Goal: Check status: Check status

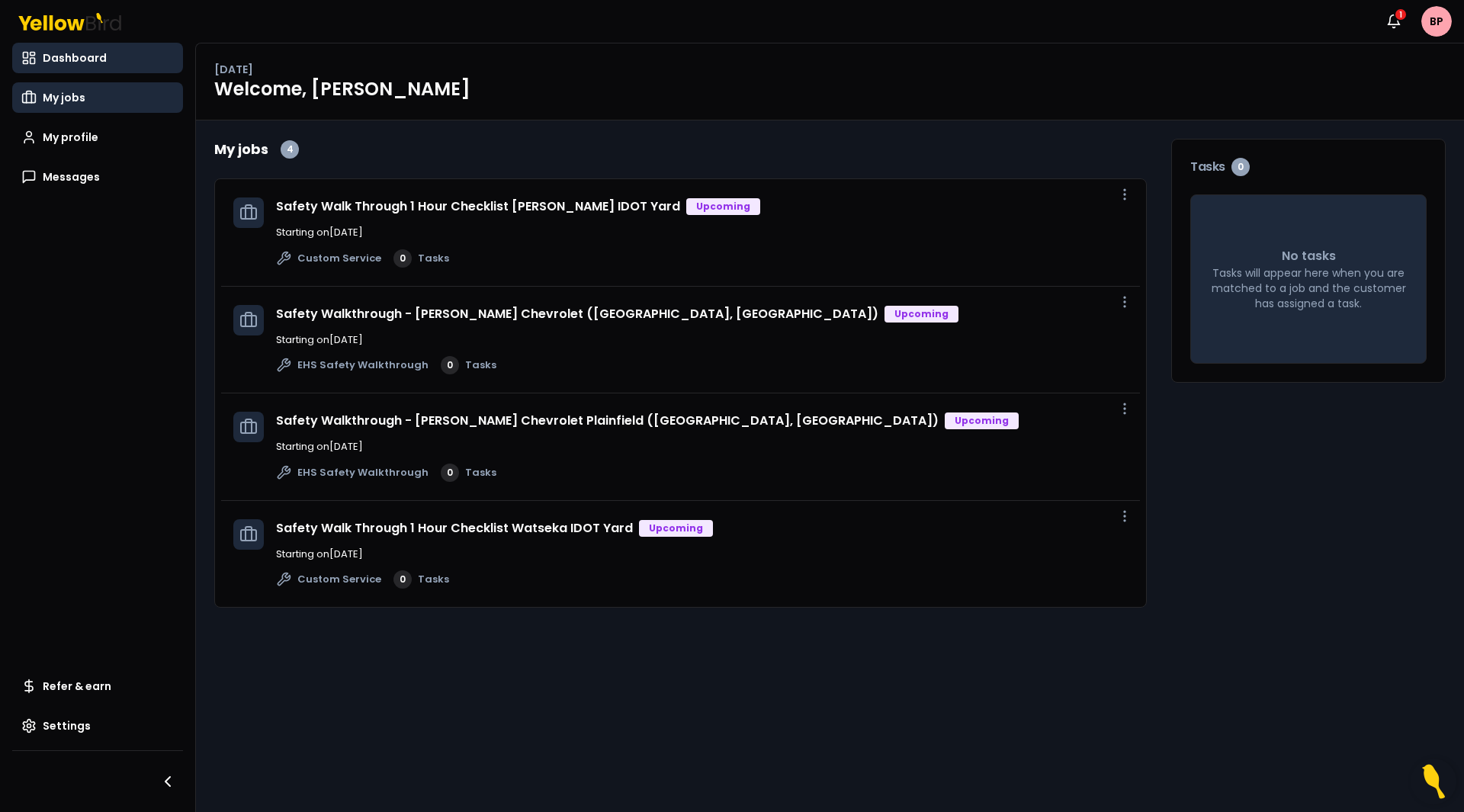
click at [82, 96] on span "My jobs" at bounding box center [65, 97] width 43 height 15
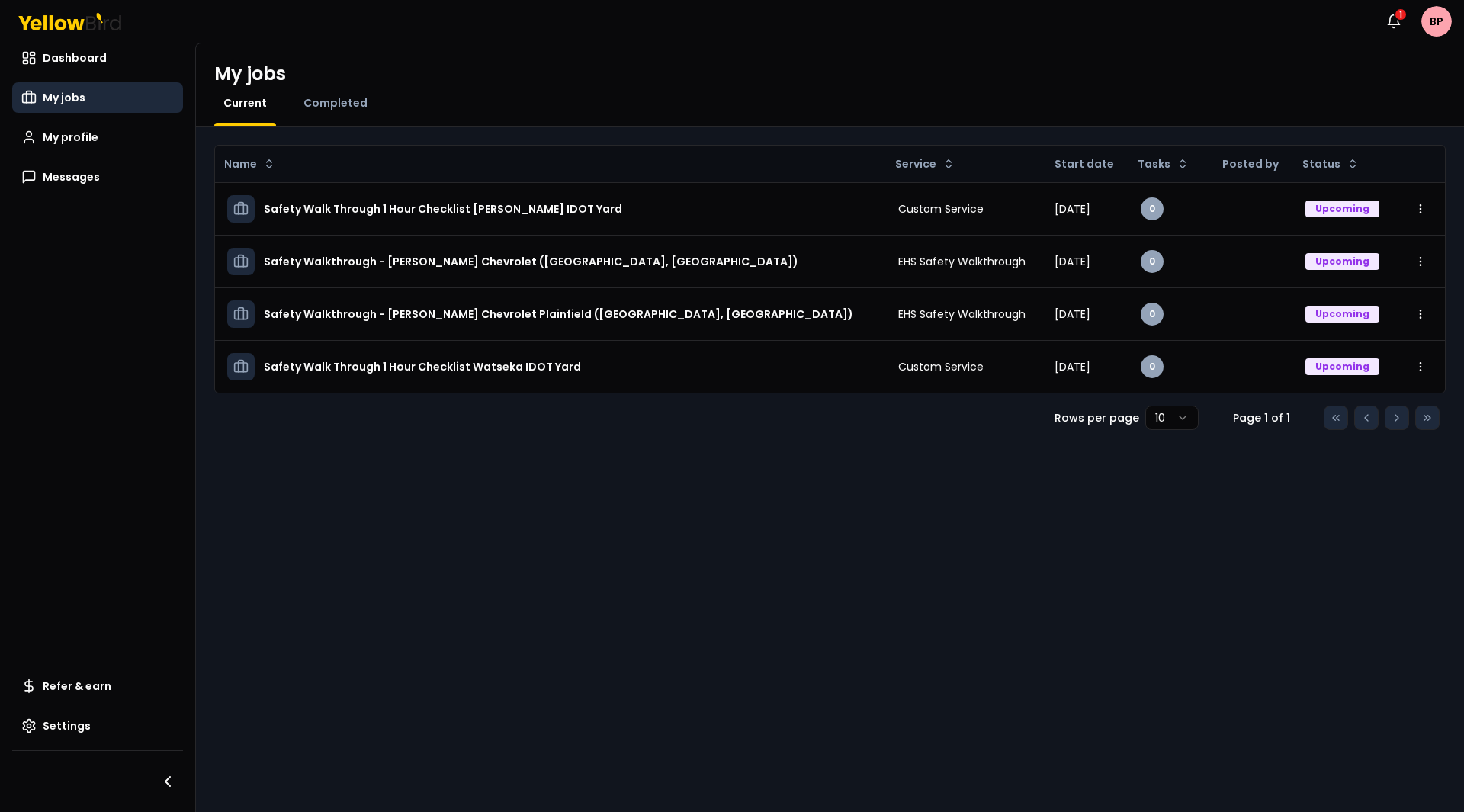
click at [337, 112] on div "Completed" at bounding box center [335, 110] width 82 height 30
click at [339, 108] on span "Completed" at bounding box center [335, 102] width 64 height 15
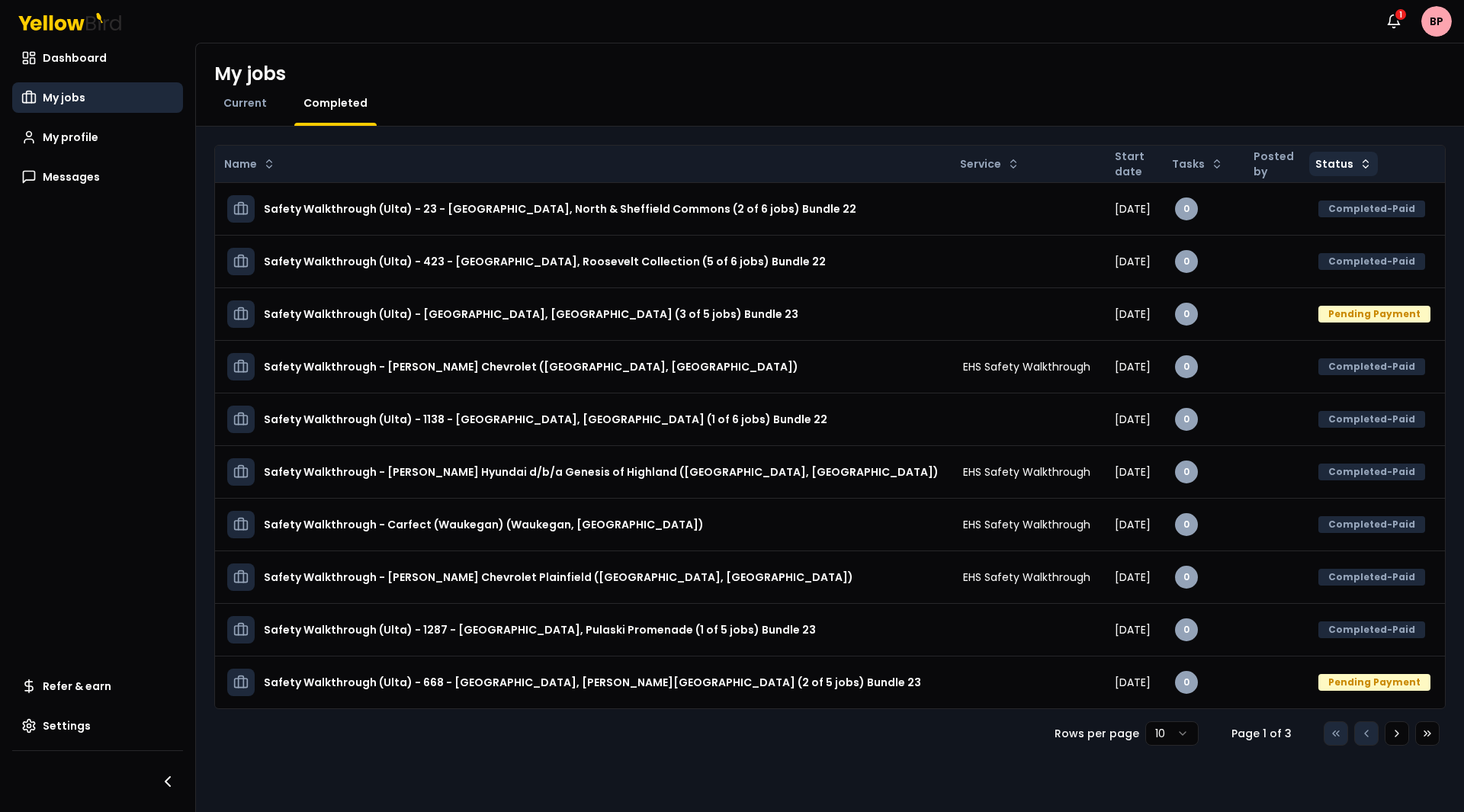
click at [1317, 162] on html "Notifications 1 BP Dashboard My jobs My profile Messages Refer & earn Settings …" at bounding box center [732, 406] width 1464 height 812
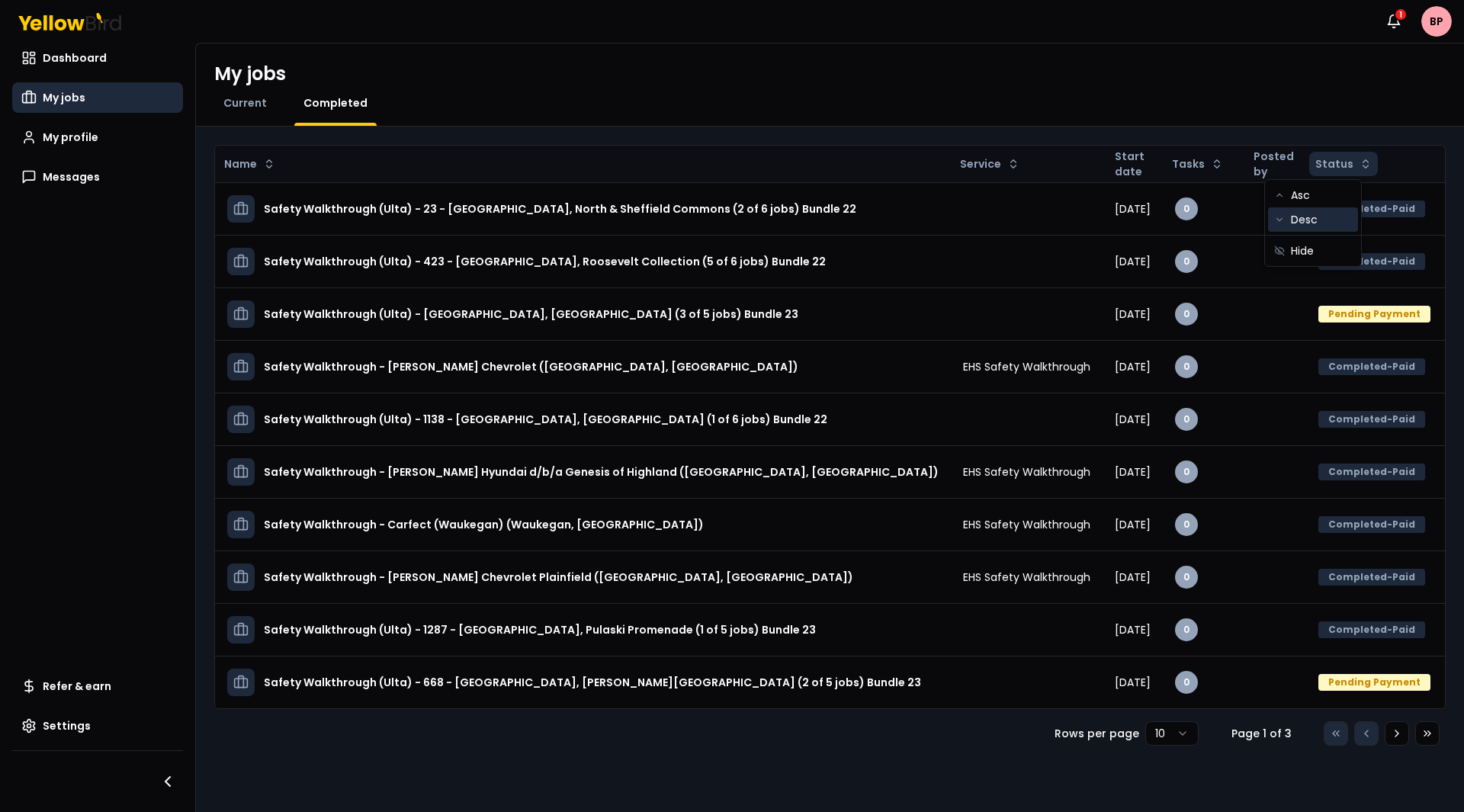
click at [1317, 231] on div "Desc" at bounding box center [1312, 219] width 90 height 25
